Goal: Complete application form

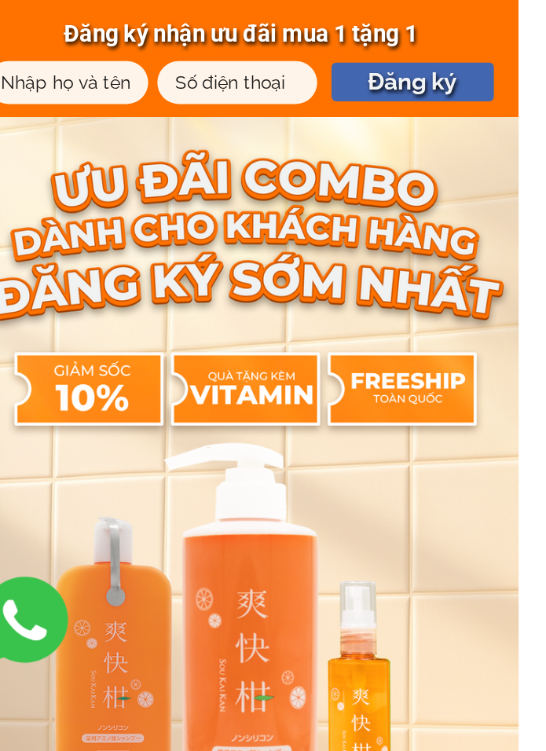
click at [121, 53] on input "text" at bounding box center [165, 51] width 89 height 26
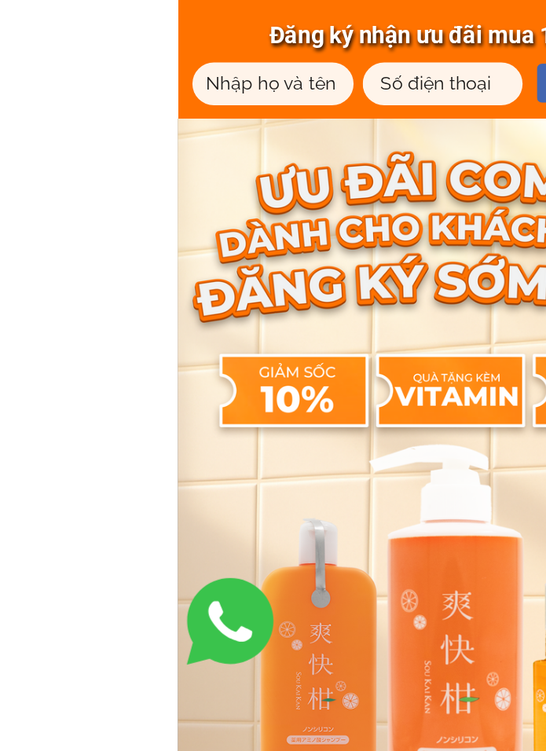
type input "0986485777"
type input "[PERSON_NAME]"
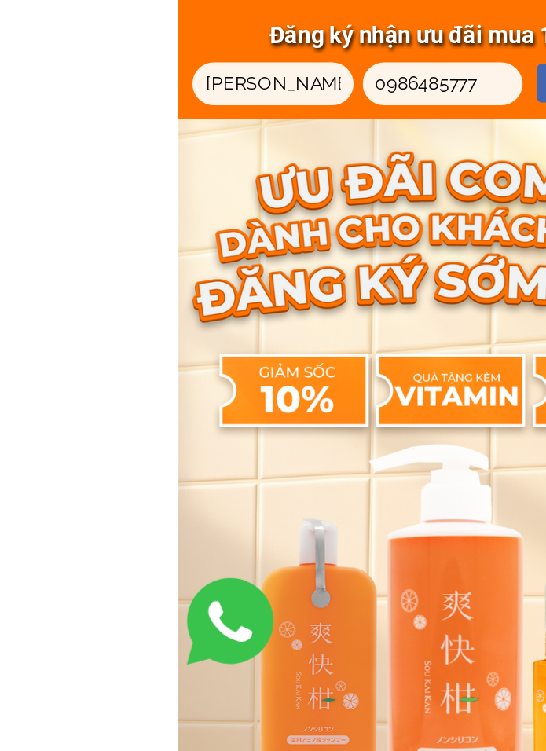
type input "[PERSON_NAME]"
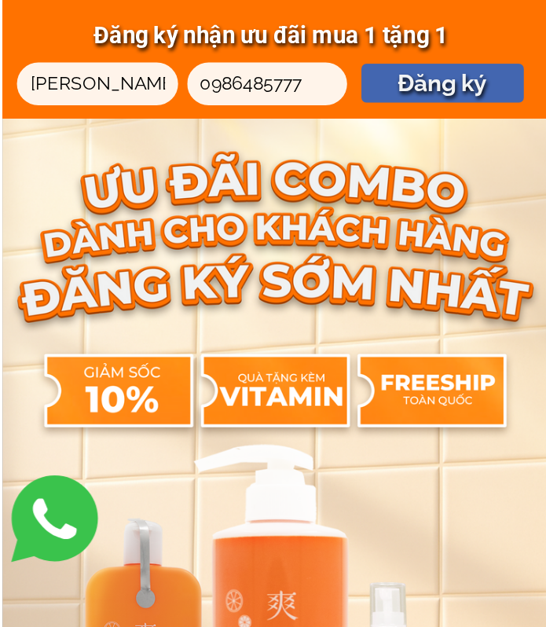
click at [325, 53] on p "Đăng ký" at bounding box center [374, 50] width 98 height 24
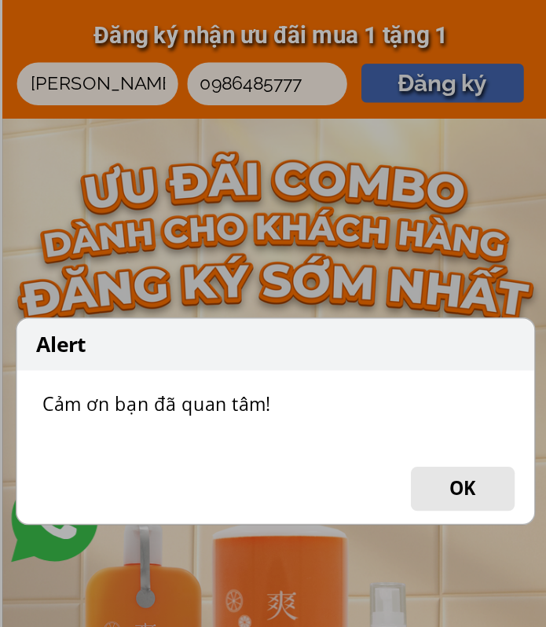
click at [271, 137] on div "Alert Cảm ơn bạn đã quan tâm! OK" at bounding box center [273, 313] width 546 height 627
click at [355, 294] on button "OK" at bounding box center [386, 295] width 63 height 27
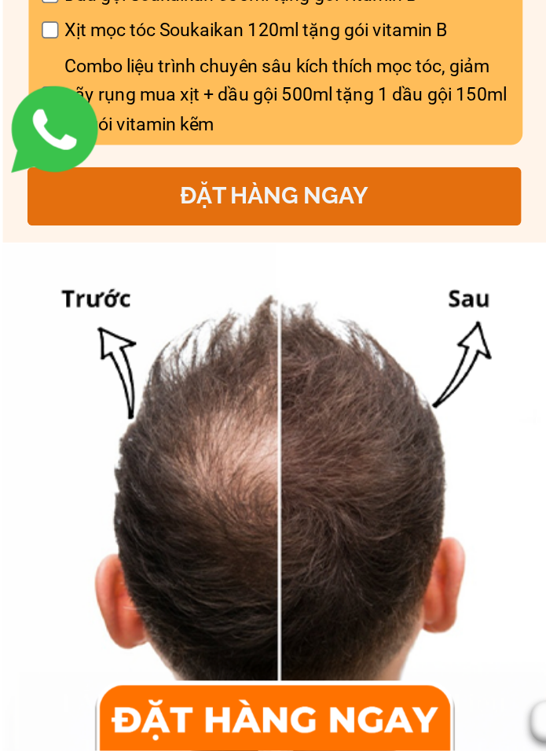
scroll to position [964, 0]
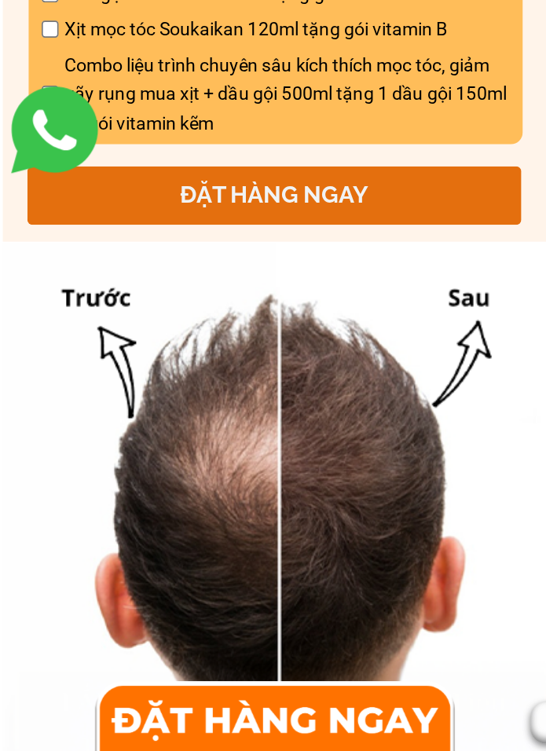
click at [212, 689] on div at bounding box center [273, 729] width 198 height 49
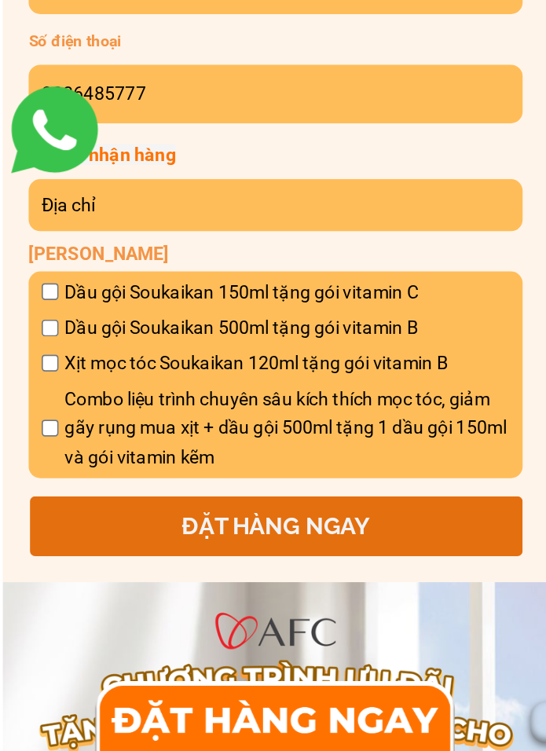
scroll to position [8780, 0]
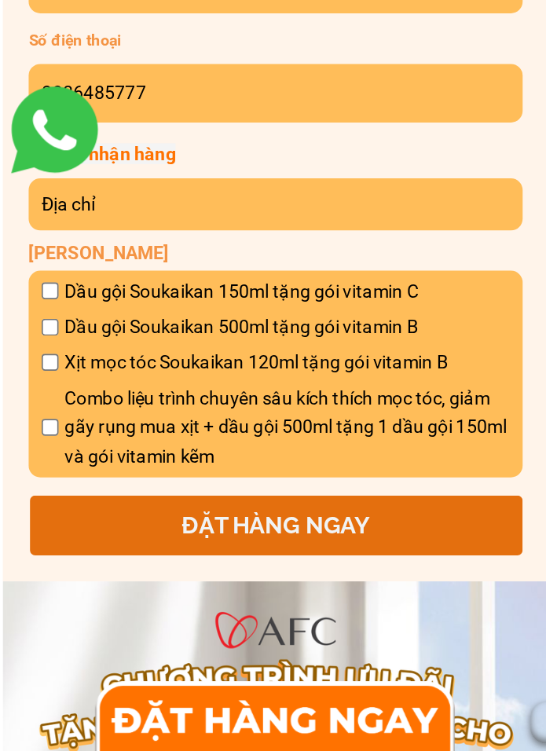
click at [132, 510] on input "checkbox" at bounding box center [137, 515] width 10 height 10
checkbox input "true"
click at [155, 596] on p "ĐẶT HÀNG NGAY" at bounding box center [274, 613] width 298 height 35
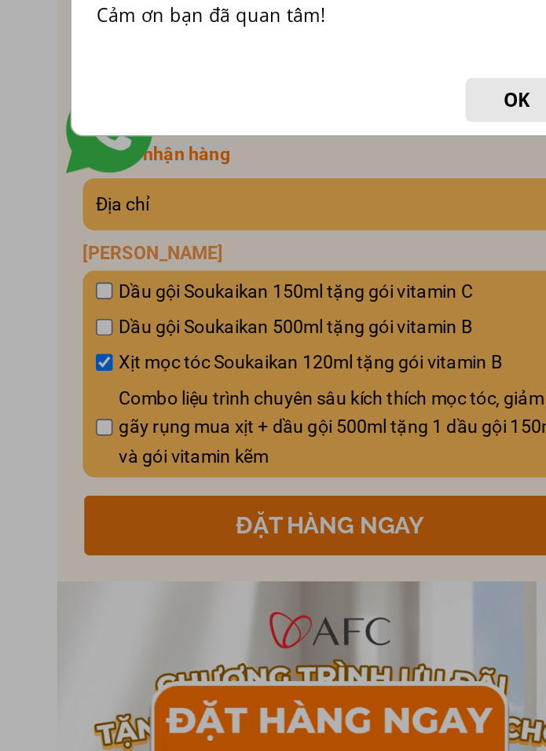
click at [355, 344] on button "OK" at bounding box center [386, 357] width 63 height 27
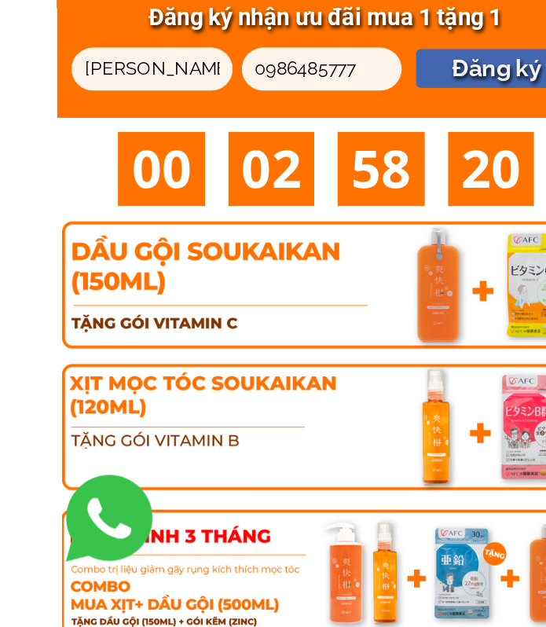
scroll to position [8583, 0]
